Goal: Book appointment/travel/reservation

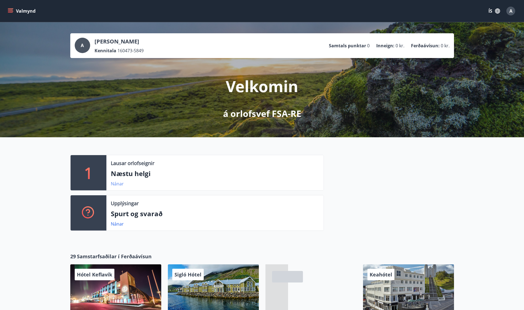
click at [115, 185] on link "Nánar" at bounding box center [117, 184] width 13 height 6
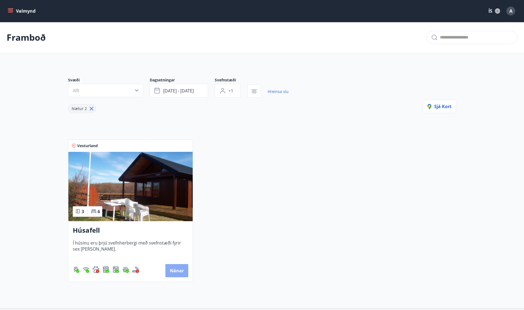
click at [175, 270] on button "Nánar" at bounding box center [176, 270] width 23 height 13
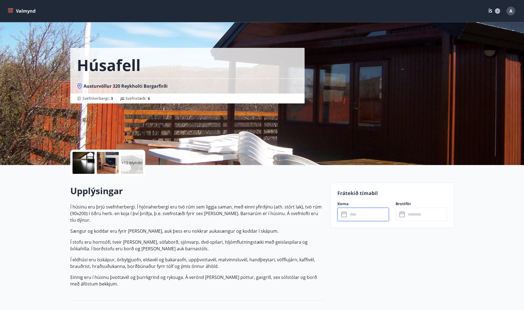
click at [348, 215] on input "text" at bounding box center [368, 214] width 41 height 13
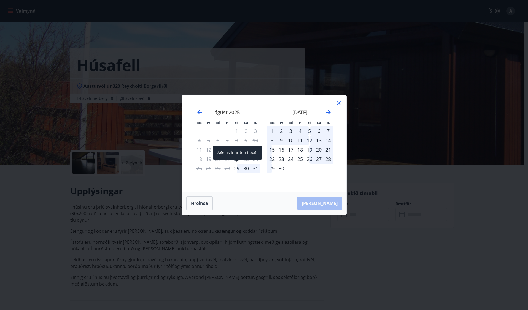
click at [236, 170] on div "29" at bounding box center [236, 168] width 9 height 9
click at [256, 169] on div "31" at bounding box center [255, 168] width 9 height 9
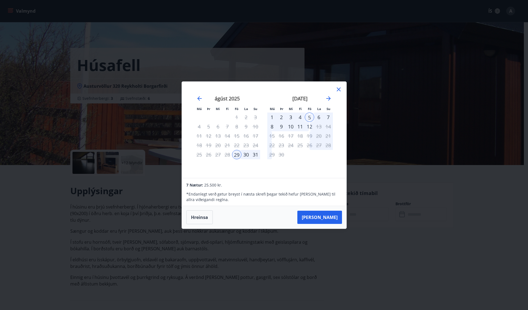
click at [340, 88] on icon at bounding box center [339, 90] width 4 height 4
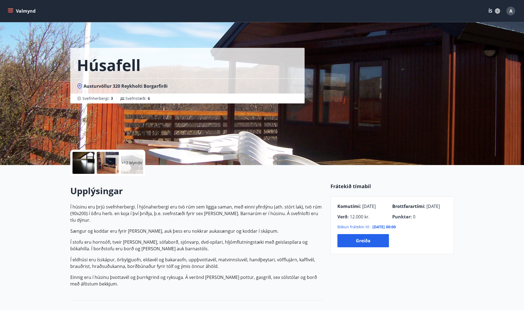
click at [27, 9] on button "Valmynd" at bounding box center [22, 11] width 31 height 10
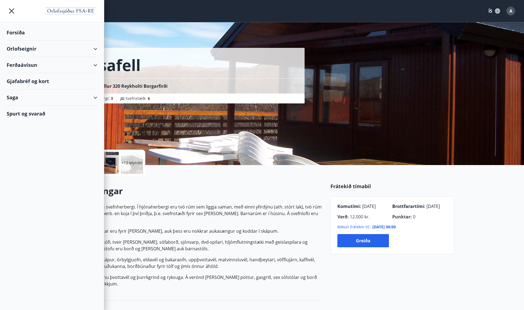
click at [14, 32] on div "Forsíða" at bounding box center [52, 33] width 91 height 16
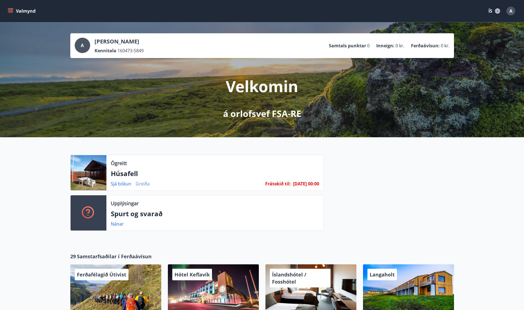
click at [143, 185] on link "Greiða" at bounding box center [142, 184] width 14 height 6
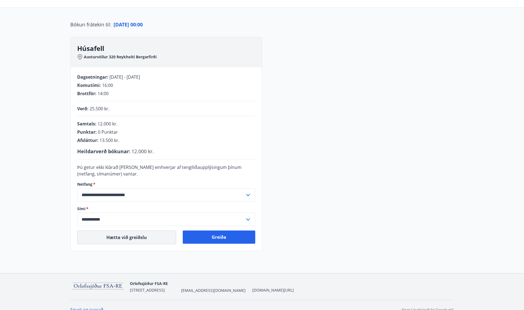
scroll to position [54, 0]
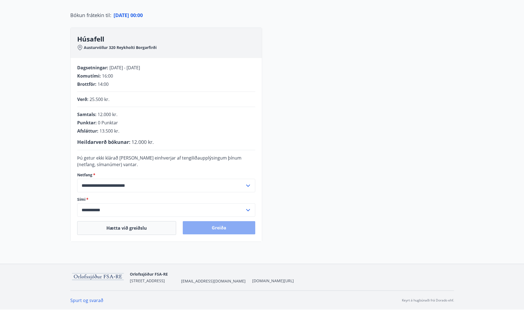
click at [215, 230] on button "Greiða" at bounding box center [219, 227] width 72 height 13
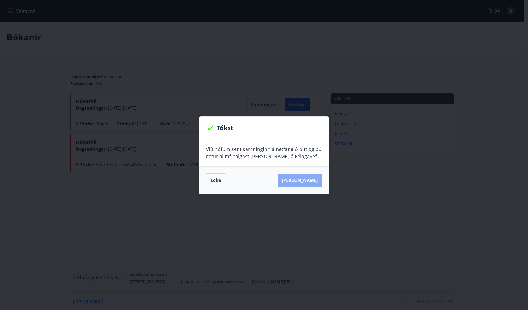
click at [310, 178] on button "Sjá samning" at bounding box center [299, 180] width 45 height 13
